Goal: Task Accomplishment & Management: Manage account settings

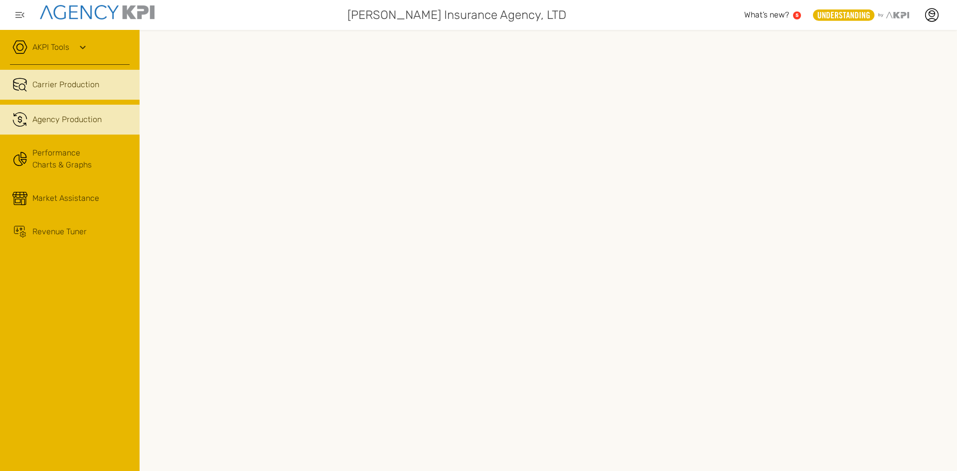
click at [64, 109] on link ".cls-1{fill:none;stroke:#221f20;stroke-linecap:round;stroke-linejoin:round;stro…" at bounding box center [70, 120] width 140 height 30
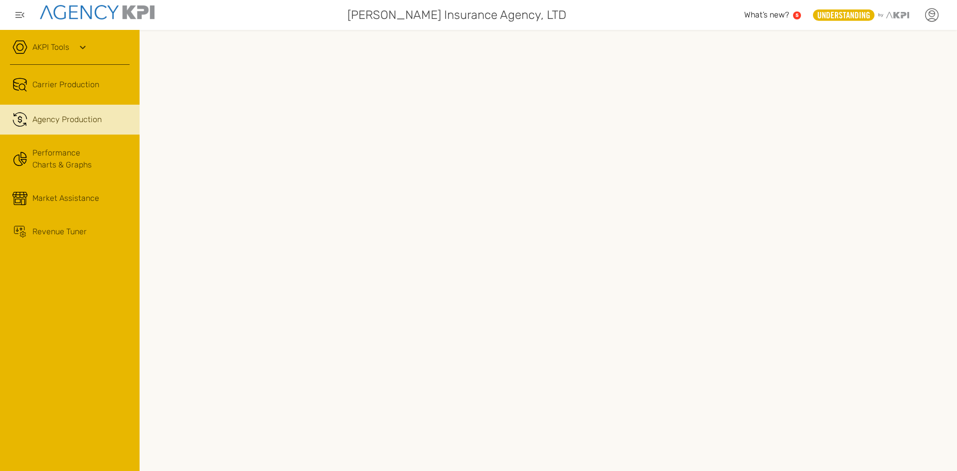
click at [936, 15] on icon at bounding box center [931, 14] width 15 height 15
click at [870, 101] on link "Log Out" at bounding box center [859, 101] width 24 height 8
